Goal: Information Seeking & Learning: Learn about a topic

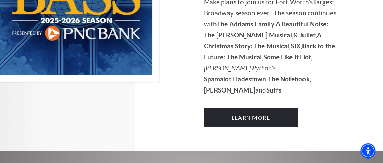
scroll to position [583, 0]
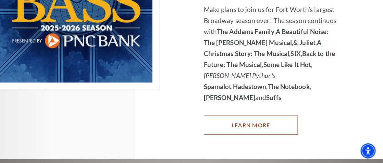
click at [234, 115] on link "Learn More" at bounding box center [251, 124] width 94 height 19
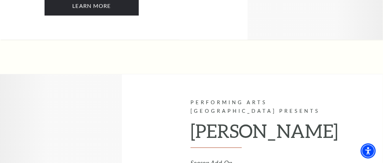
scroll to position [4563, 0]
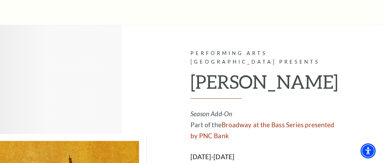
drag, startPoint x: 204, startPoint y: 63, endPoint x: 267, endPoint y: 97, distance: 71.8
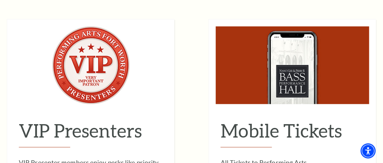
scroll to position [5415, 0]
